Goal: Transaction & Acquisition: Purchase product/service

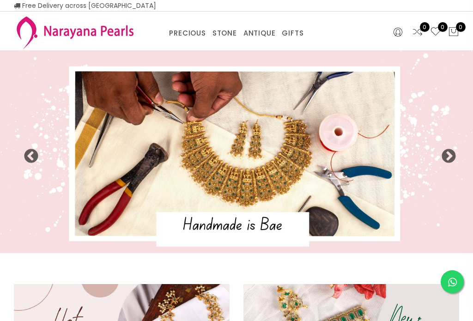
select select "INR"
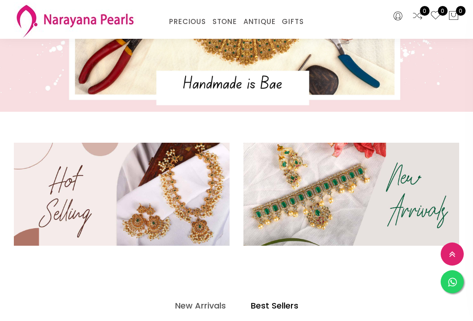
scroll to position [111, 0]
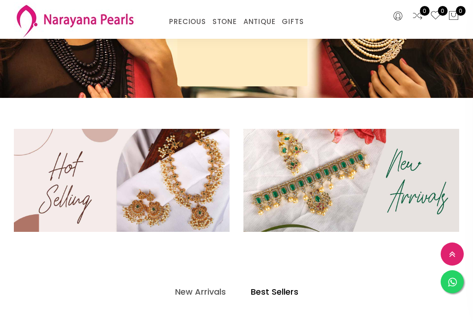
click at [212, 291] on h4 "New Arrivals" at bounding box center [200, 292] width 51 height 11
click at [202, 288] on h4 "New Arrivals" at bounding box center [200, 292] width 51 height 11
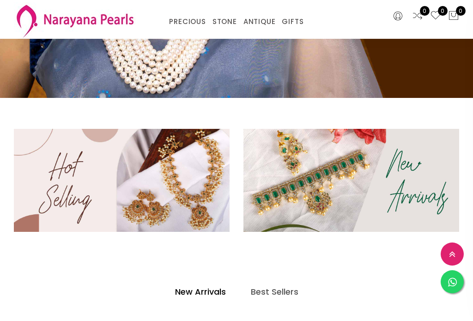
click at [211, 300] on link "New Arrivals" at bounding box center [201, 292] width 66 height 18
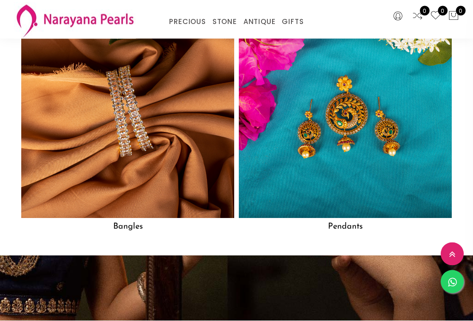
scroll to position [1119, 0]
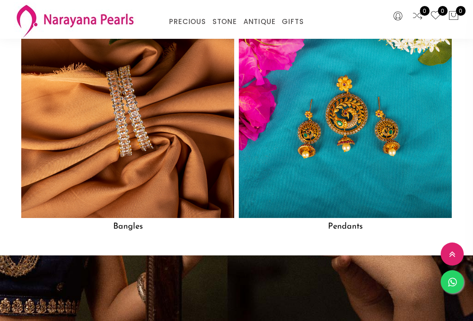
click at [99, 125] on img at bounding box center [127, 111] width 213 height 213
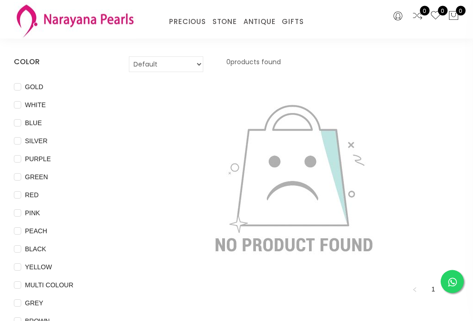
scroll to position [43, 0]
click at [25, 83] on span "GOLD" at bounding box center [34, 87] width 26 height 10
click at [21, 83] on input "GOLD" at bounding box center [17, 93] width 7 height 21
checkbox input "true"
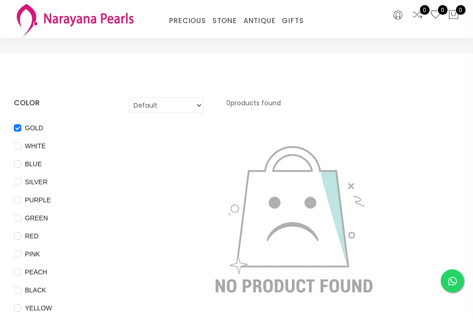
scroll to position [0, 0]
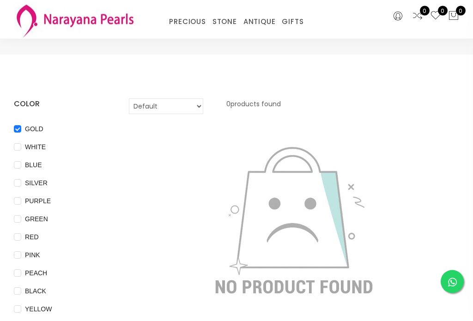
click at [148, 110] on select "Default Price - High to Low Price - Low to High" at bounding box center [166, 107] width 74 height 16
select select "priceLowToHigh"
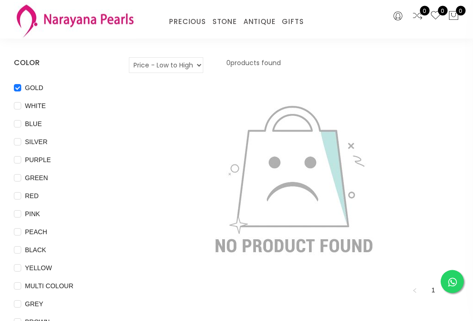
scroll to position [0, 0]
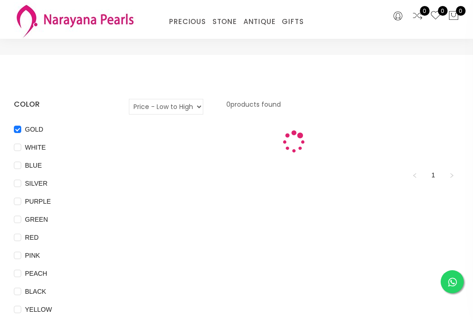
scroll to position [15, 0]
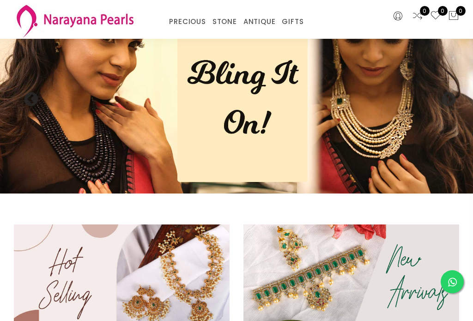
scroll to position [1134, 0]
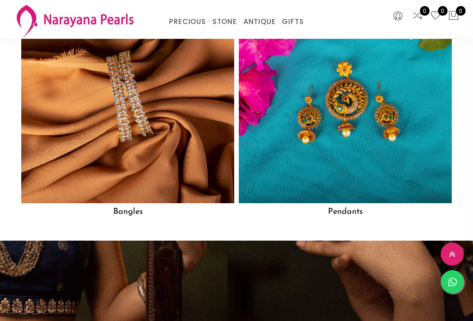
scroll to position [1128, 0]
